Goal: Information Seeking & Learning: Learn about a topic

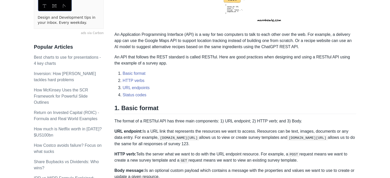
scroll to position [144, 0]
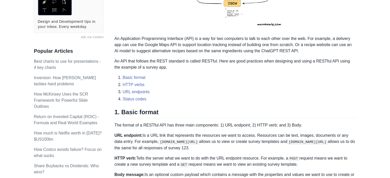
click at [162, 67] on p "An API that follows the REST standard is called RESTful. Here are good practice…" at bounding box center [235, 64] width 242 height 12
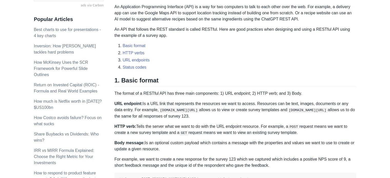
scroll to position [177, 0]
click at [162, 67] on li "Status codes" at bounding box center [238, 67] width 233 height 6
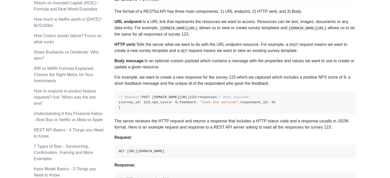
scroll to position [258, 0]
click at [264, 22] on p "URL endpoint: Is a URL link that represents the resources we want to access. Re…" at bounding box center [235, 28] width 242 height 18
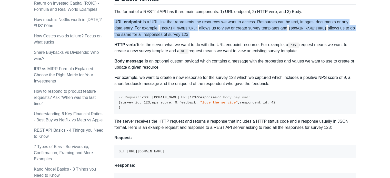
click at [264, 22] on p "URL endpoint: Is a URL link that represents the resources we want to access. Re…" at bounding box center [235, 28] width 242 height 18
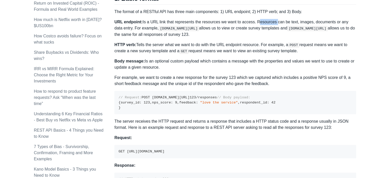
click at [264, 22] on p "URL endpoint: Is a URL link that represents the resources we want to access. Re…" at bounding box center [235, 28] width 242 height 18
click at [221, 60] on p "Body message: Is an optional custom payload which contains a message with the p…" at bounding box center [235, 64] width 242 height 12
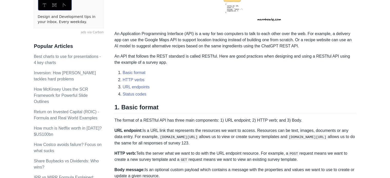
scroll to position [148, 0]
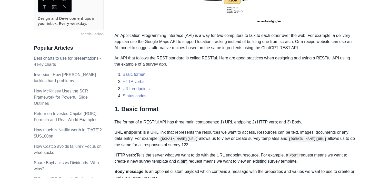
drag, startPoint x: 221, startPoint y: 60, endPoint x: 190, endPoint y: 61, distance: 31.0
click at [190, 61] on p "An API that follows the REST standard is called RESTful. Here are good practice…" at bounding box center [235, 61] width 242 height 12
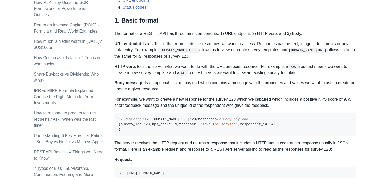
scroll to position [240, 0]
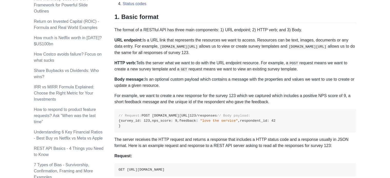
click at [210, 53] on p "URL endpoint: Is a URL link that represents the resources we want to access. Re…" at bounding box center [235, 46] width 242 height 18
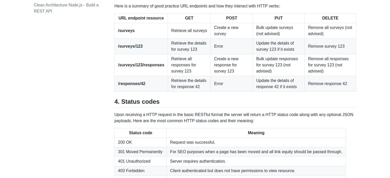
scroll to position [674, 0]
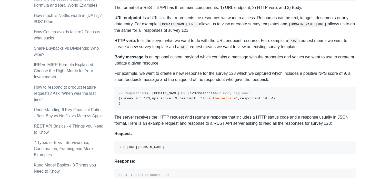
scroll to position [260, 0]
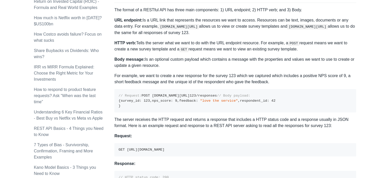
click at [149, 20] on p "URL endpoint: Is a URL link that represents the resources we want to access. Re…" at bounding box center [235, 26] width 242 height 18
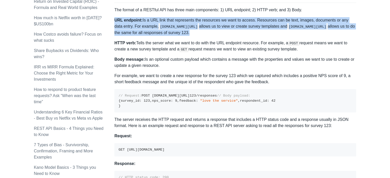
click at [149, 20] on p "URL endpoint: Is a URL link that represents the resources we want to access. Re…" at bounding box center [235, 26] width 242 height 18
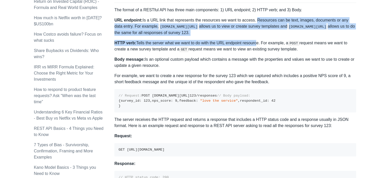
drag, startPoint x: 252, startPoint y: 22, endPoint x: 252, endPoint y: 37, distance: 14.4
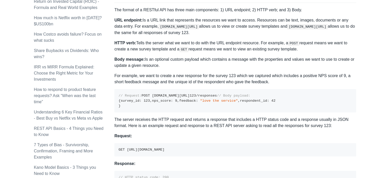
click at [247, 31] on p "URL endpoint: Is a URL link that represents the resources we want to access. Re…" at bounding box center [235, 26] width 242 height 18
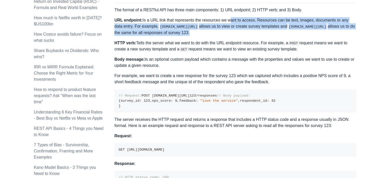
drag, startPoint x: 247, startPoint y: 31, endPoint x: 228, endPoint y: 15, distance: 24.8
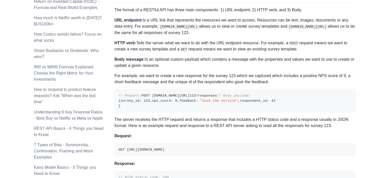
click at [227, 42] on p "HTTP verb: Tells the server what we want to do with the URL endpoint resource. …" at bounding box center [235, 46] width 242 height 13
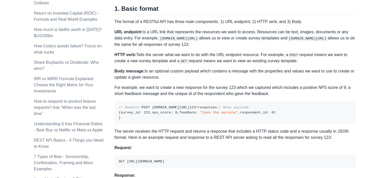
scroll to position [249, 0]
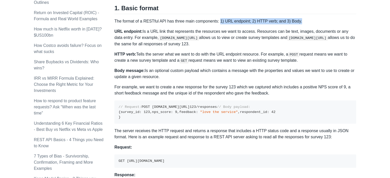
drag, startPoint x: 217, startPoint y: 22, endPoint x: 345, endPoint y: 22, distance: 128.1
click at [345, 22] on p "The format of a RESTful API has three main components: 1) URL endpoint; 2) HTTP…" at bounding box center [235, 21] width 242 height 6
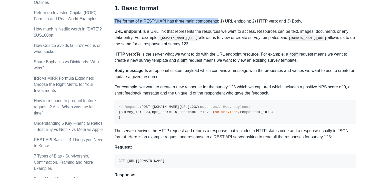
drag, startPoint x: 215, startPoint y: 19, endPoint x: 305, endPoint y: 13, distance: 89.9
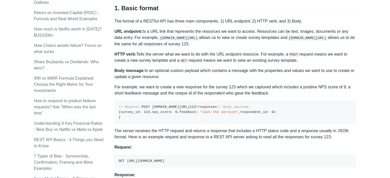
drag, startPoint x: 217, startPoint y: 21, endPoint x: 295, endPoint y: 18, distance: 78.0
click at [295, 18] on p "The format of a RESTful API has three main components: 1) URL endpoint; 2) HTTP…" at bounding box center [235, 21] width 242 height 6
click at [307, 20] on p "The format of a RESTful API has three main components: 1) URL endpoint; 2) HTTP…" at bounding box center [235, 21] width 242 height 6
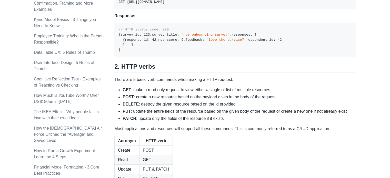
scroll to position [408, 0]
click at [300, 8] on pre "GET [URL][DOMAIN_NAME]" at bounding box center [235, 1] width 242 height 13
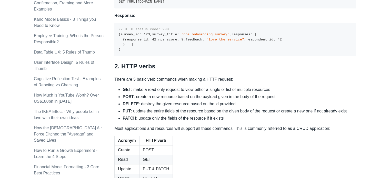
click at [298, 8] on pre "GET [URL][DOMAIN_NAME]" at bounding box center [235, 1] width 242 height 13
click at [298, 45] on div "A REST API is the most common standard used between Clients (a person or applic…" at bounding box center [235, 71] width 242 height 798
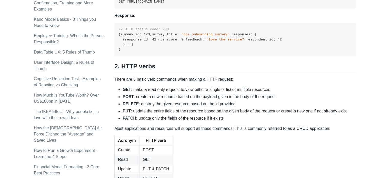
click at [297, 8] on pre "GET [URL][DOMAIN_NAME]" at bounding box center [235, 1] width 242 height 13
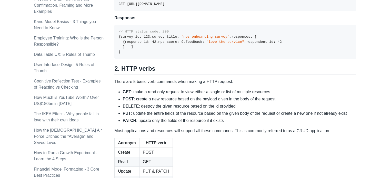
scroll to position [407, 0]
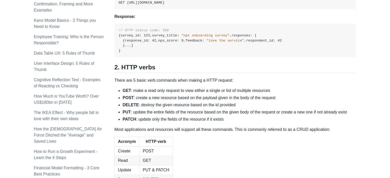
click at [289, 57] on pre "// HTTP status code: 200 { survey_id : 123 , survey_title : "nps onboarding sur…" at bounding box center [235, 41] width 242 height 34
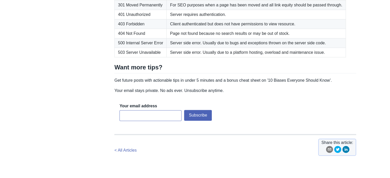
scroll to position [821, 0]
click at [240, 20] on td "Server requires authentication." at bounding box center [256, 14] width 179 height 9
click at [132, 39] on td "404 Not Found" at bounding box center [141, 33] width 52 height 9
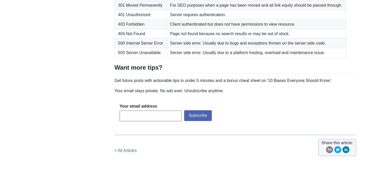
click at [148, 48] on td "500 Internal Server Error" at bounding box center [141, 43] width 52 height 9
click at [140, 48] on td "500 Internal Server Error" at bounding box center [141, 43] width 52 height 9
click at [148, 58] on td "503 Server Unavailable" at bounding box center [141, 52] width 52 height 9
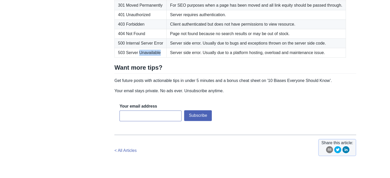
click at [148, 58] on td "503 Server Unavailable" at bounding box center [141, 52] width 52 height 9
click at [137, 58] on td "503 Server Unavailable" at bounding box center [141, 52] width 52 height 9
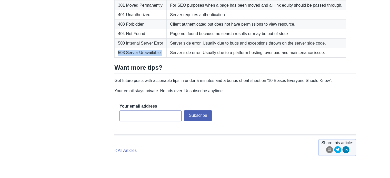
click at [137, 58] on td "503 Server Unavailable" at bounding box center [141, 52] width 52 height 9
drag, startPoint x: 133, startPoint y: 71, endPoint x: 133, endPoint y: 79, distance: 7.4
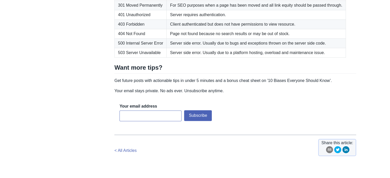
click at [140, 20] on td "401 Unauthorized" at bounding box center [141, 14] width 52 height 9
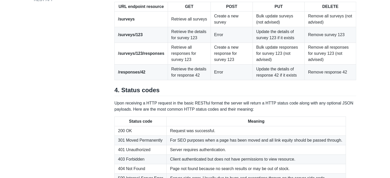
scroll to position [683, 0]
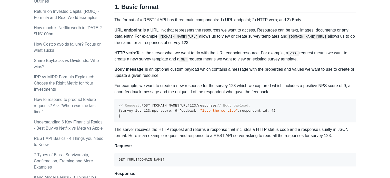
scroll to position [249, 0]
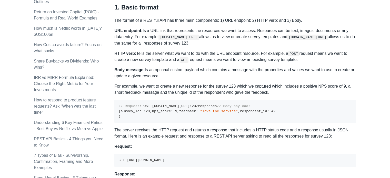
click at [304, 30] on p "URL endpoint: Is a URL link that represents the resources we want to access. Re…" at bounding box center [235, 37] width 242 height 18
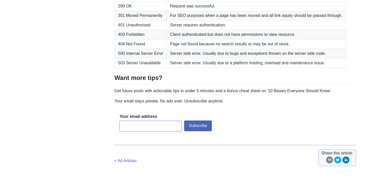
scroll to position [811, 0]
click at [135, 68] on td "503 Server Unavailable" at bounding box center [141, 62] width 52 height 9
click at [129, 58] on td "500 Internal Server Error" at bounding box center [141, 53] width 52 height 9
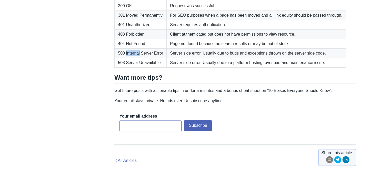
click at [129, 58] on td "500 Internal Server Error" at bounding box center [141, 53] width 52 height 9
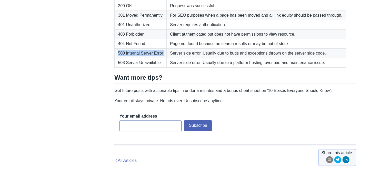
click at [129, 58] on td "500 Internal Server Error" at bounding box center [141, 53] width 52 height 9
click at [130, 68] on td "503 Server Unavailable" at bounding box center [141, 62] width 52 height 9
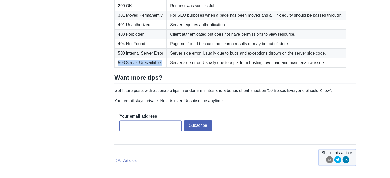
click at [130, 68] on td "503 Server Unavailable" at bounding box center [141, 62] width 52 height 9
click at [122, 49] on td "404 Not Found" at bounding box center [141, 43] width 52 height 9
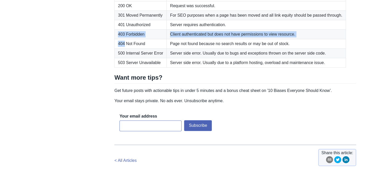
click at [122, 49] on td "404 Not Found" at bounding box center [141, 43] width 52 height 9
click at [118, 39] on td "403 Forbidden" at bounding box center [141, 34] width 52 height 9
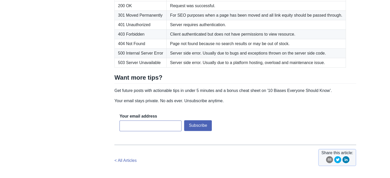
click at [118, 39] on td "403 Forbidden" at bounding box center [141, 34] width 52 height 9
click at [122, 39] on td "403 Forbidden" at bounding box center [141, 34] width 52 height 9
